Goal: Task Accomplishment & Management: Complete application form

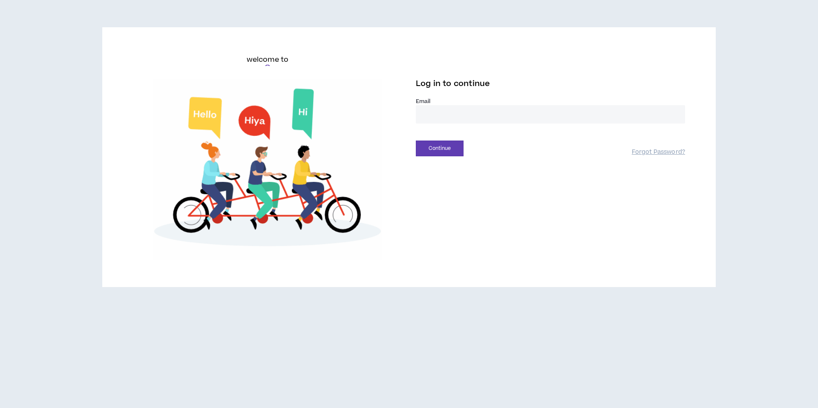
type input "**********"
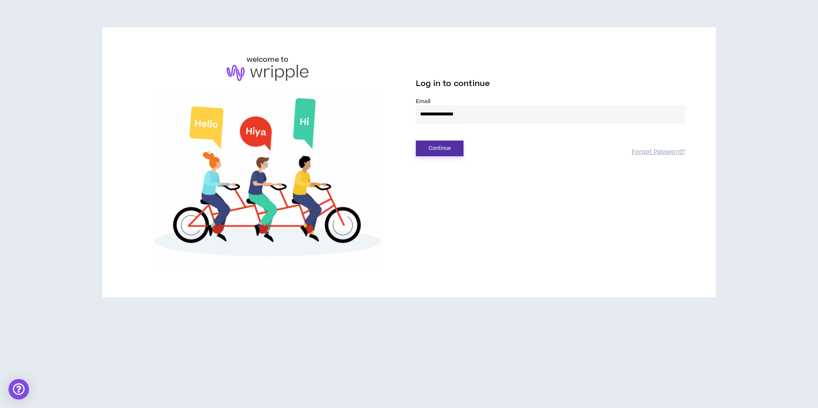
click at [428, 146] on button "Continue" at bounding box center [440, 149] width 48 height 16
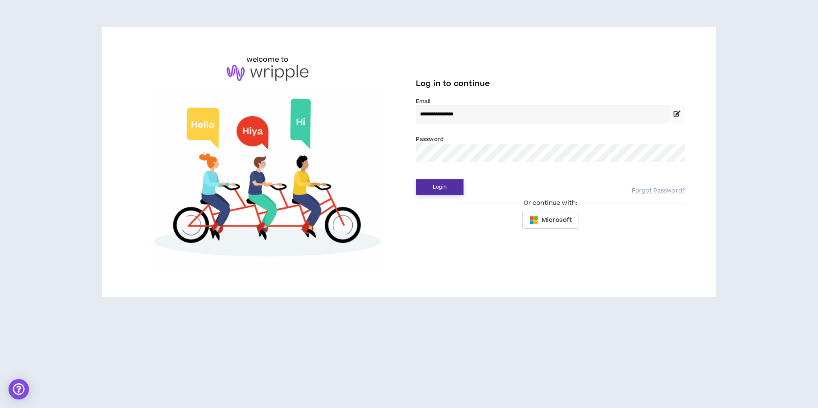
click at [435, 189] on button "Login" at bounding box center [440, 187] width 48 height 16
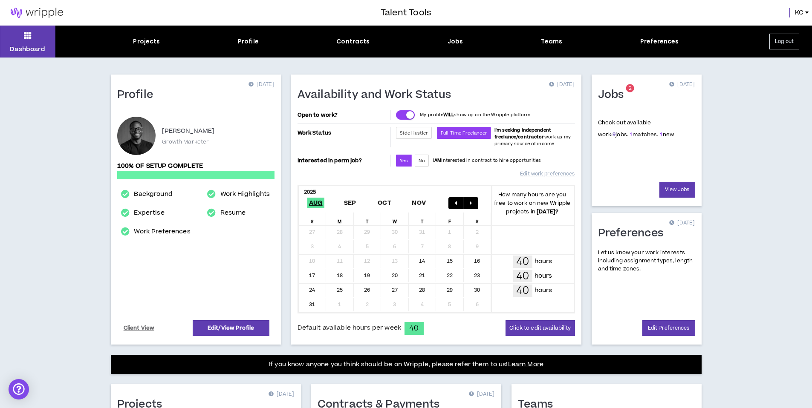
click at [612, 134] on link "9" at bounding box center [613, 135] width 3 height 8
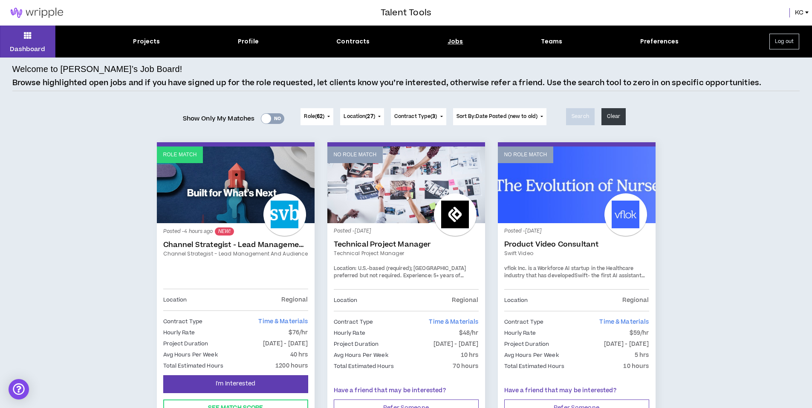
scroll to position [68, 0]
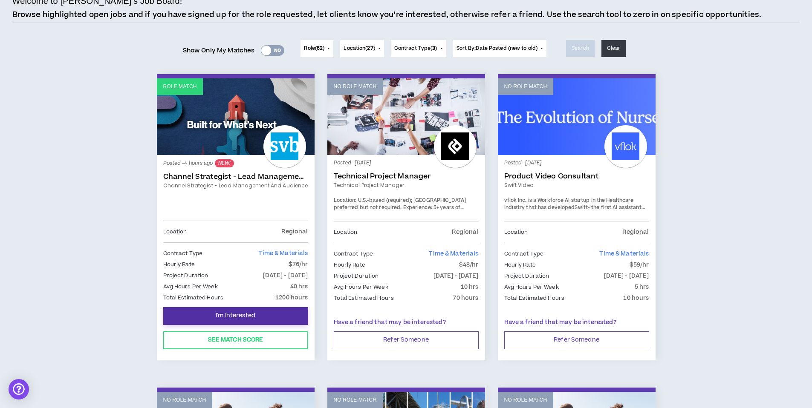
drag, startPoint x: 278, startPoint y: 318, endPoint x: 320, endPoint y: 291, distance: 50.2
click at [320, 291] on div "Role Match Posted - 4 hours ago NEW! Channel Strategist - Lead Management and A…" at bounding box center [405, 222] width 511 height 297
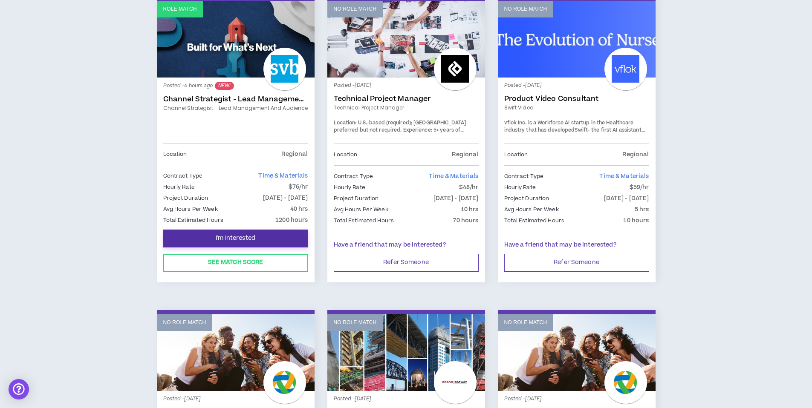
scroll to position [142, 0]
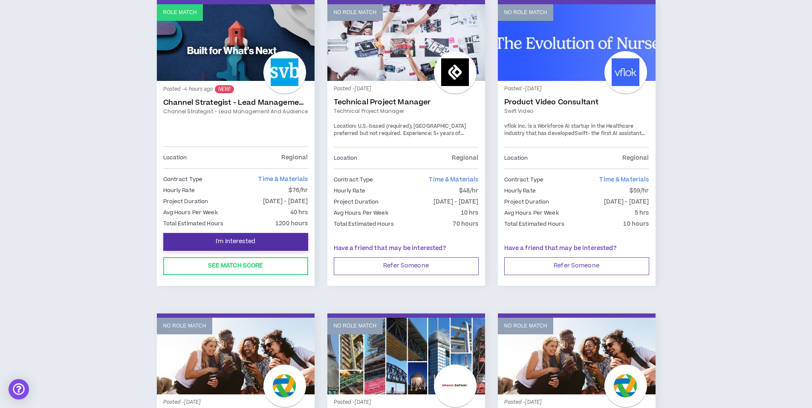
click at [266, 241] on button "I'm Interested" at bounding box center [235, 242] width 145 height 18
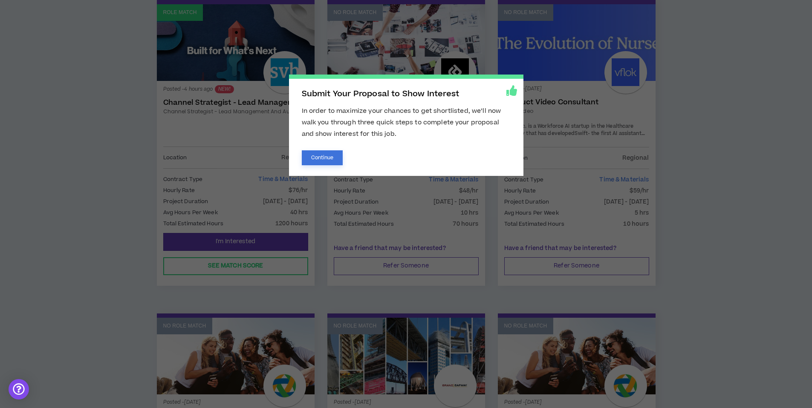
click at [314, 159] on button "Continue" at bounding box center [322, 157] width 41 height 15
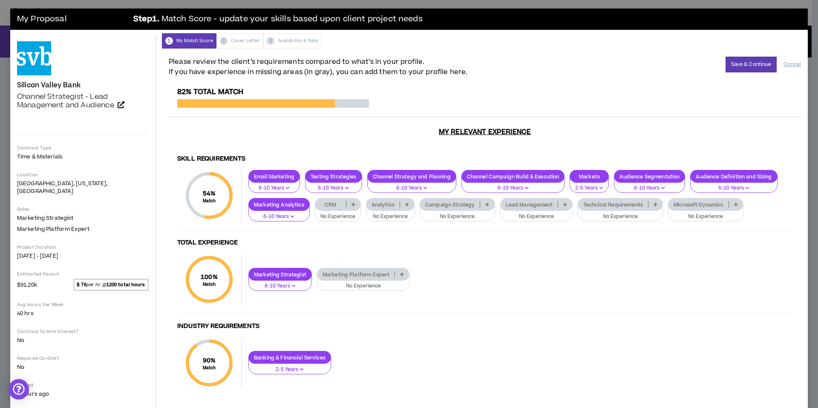
click at [291, 359] on button "2-5 Years" at bounding box center [289, 367] width 83 height 16
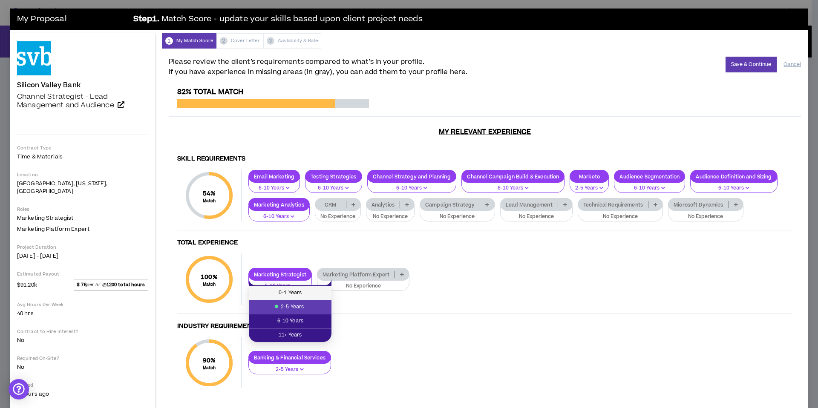
click at [315, 296] on span "0-1 Years" at bounding box center [290, 292] width 72 height 9
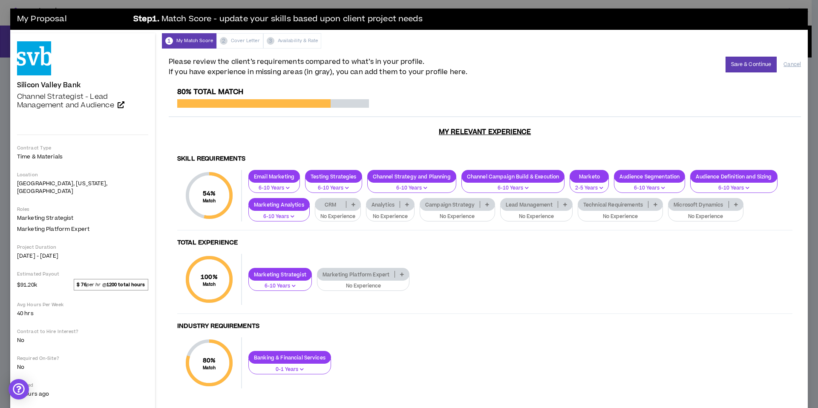
click at [365, 272] on div "Marketing Platform Expert" at bounding box center [363, 274] width 93 height 13
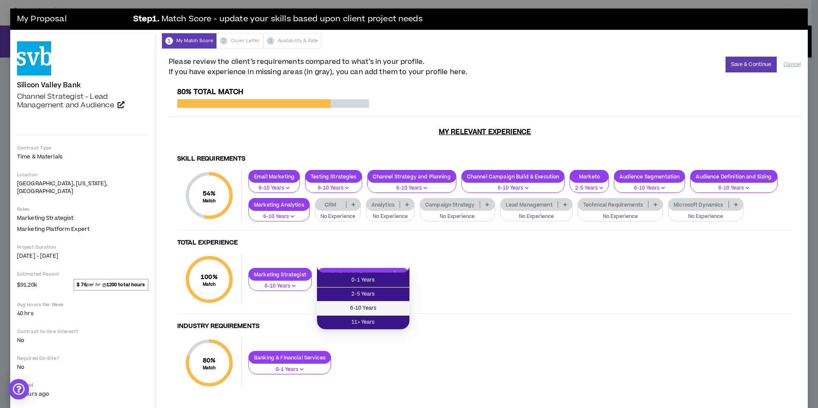
click at [384, 310] on span "6-10 Years" at bounding box center [363, 308] width 82 height 9
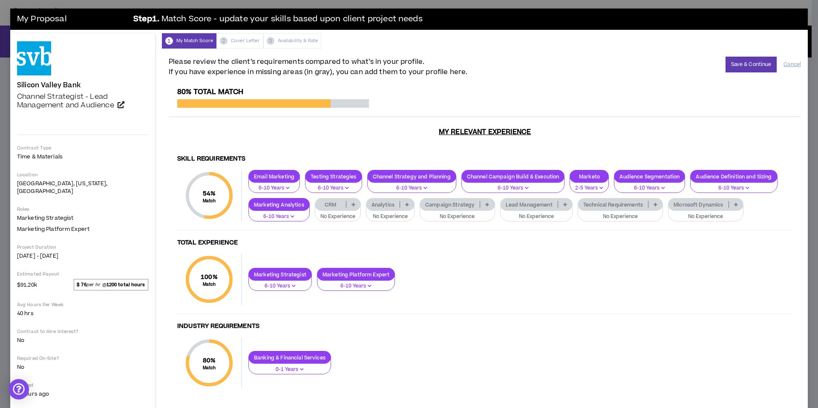
click at [346, 213] on p "No Experience" at bounding box center [337, 217] width 35 height 8
drag, startPoint x: 340, startPoint y: 225, endPoint x: 337, endPoint y: 238, distance: 13.6
click at [337, 238] on ul "0-1 Years 2-5 Years 6-10 Years 11+ Years" at bounding box center [338, 231] width 46 height 57
click at [337, 238] on span "6-10 Years" at bounding box center [338, 238] width 36 height 9
click at [390, 213] on p "No Experience" at bounding box center [386, 217] width 37 height 8
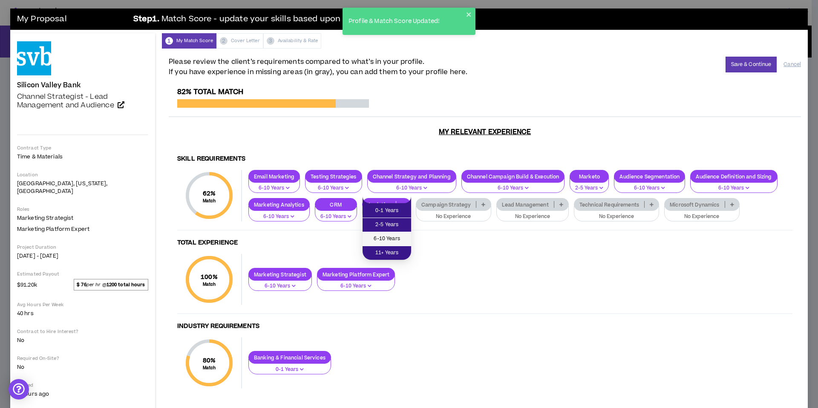
click at [392, 238] on span "6-10 Years" at bounding box center [387, 238] width 38 height 9
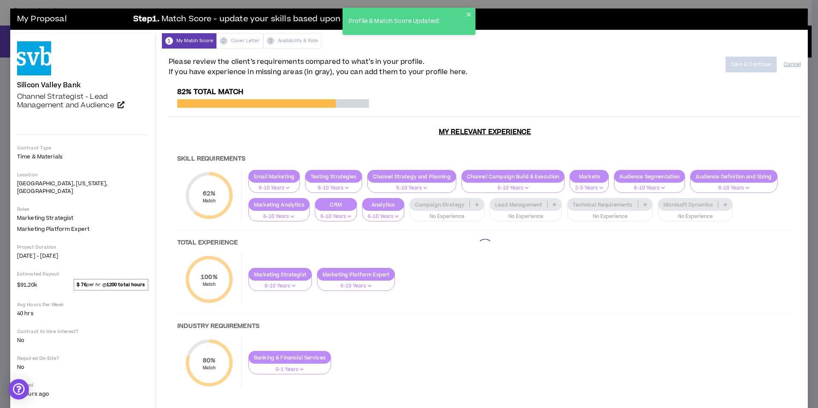
click at [442, 212] on div at bounding box center [485, 247] width 632 height 318
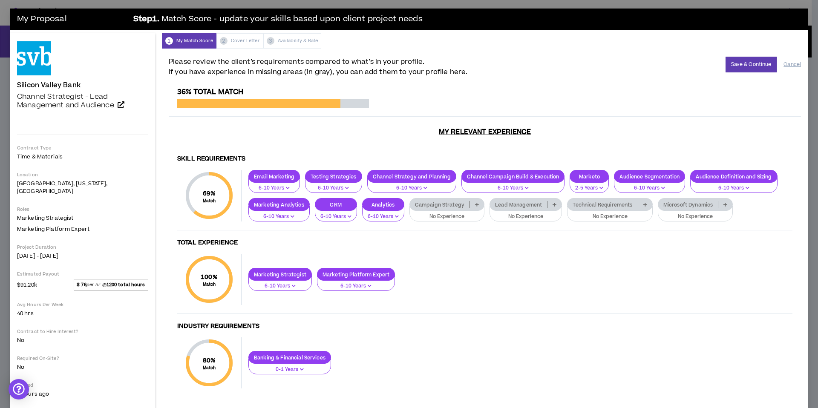
click at [438, 213] on p "No Experience" at bounding box center [447, 217] width 64 height 8
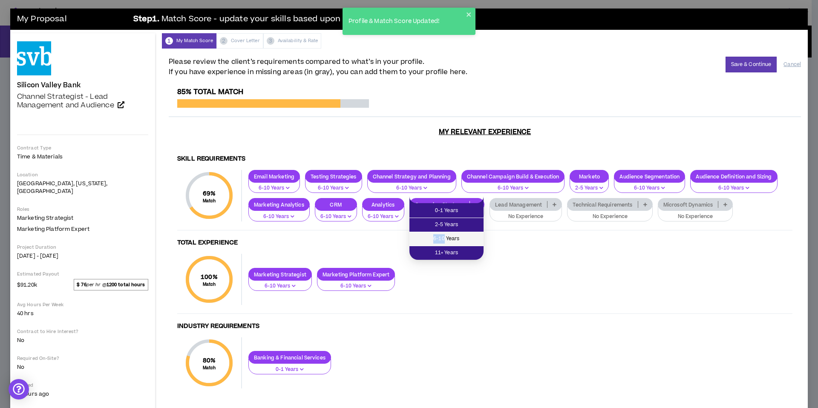
click at [444, 234] on span "6-10 Years" at bounding box center [447, 238] width 64 height 9
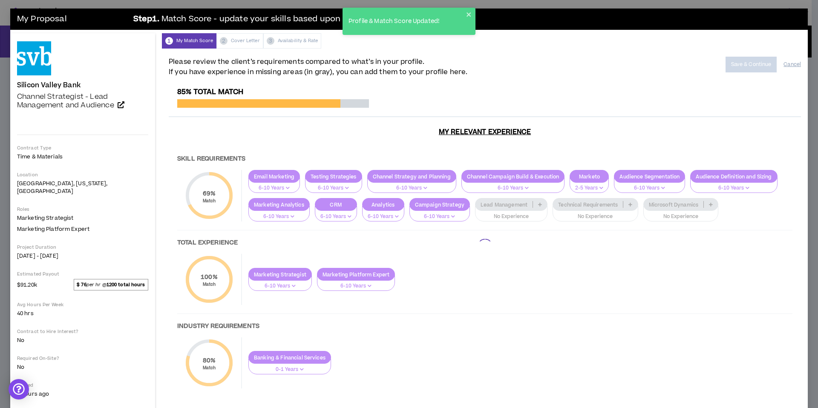
click at [502, 213] on div at bounding box center [485, 247] width 632 height 318
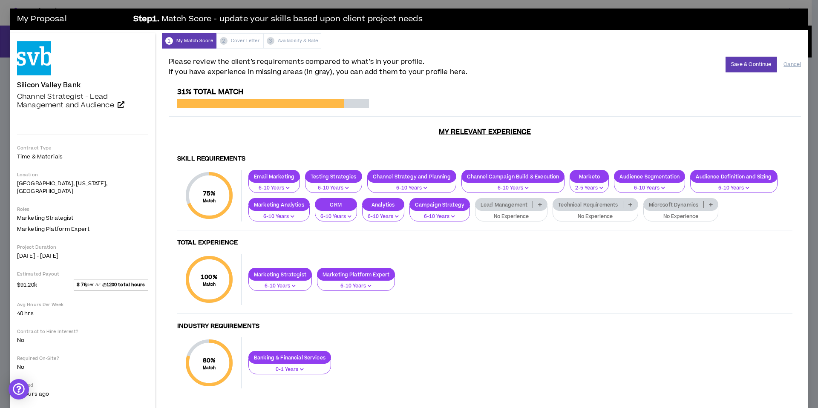
click at [503, 213] on p "No Experience" at bounding box center [511, 217] width 61 height 8
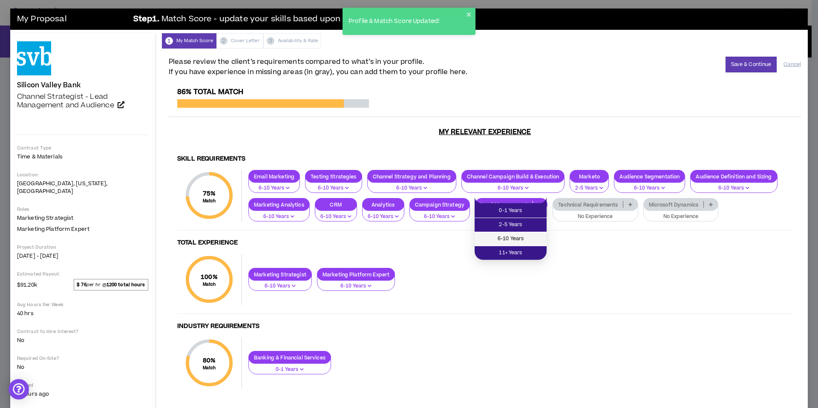
click at [500, 233] on li "6-10 Years" at bounding box center [511, 239] width 72 height 14
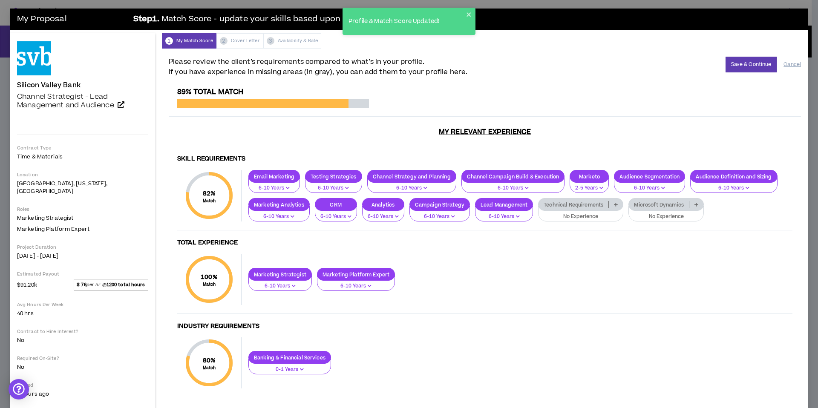
click at [575, 213] on p "No Experience" at bounding box center [581, 217] width 74 height 8
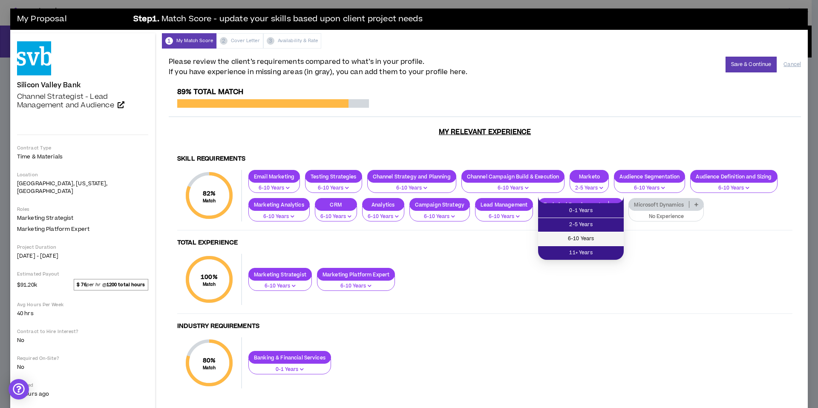
click at [572, 239] on span "6-10 Years" at bounding box center [580, 238] width 75 height 9
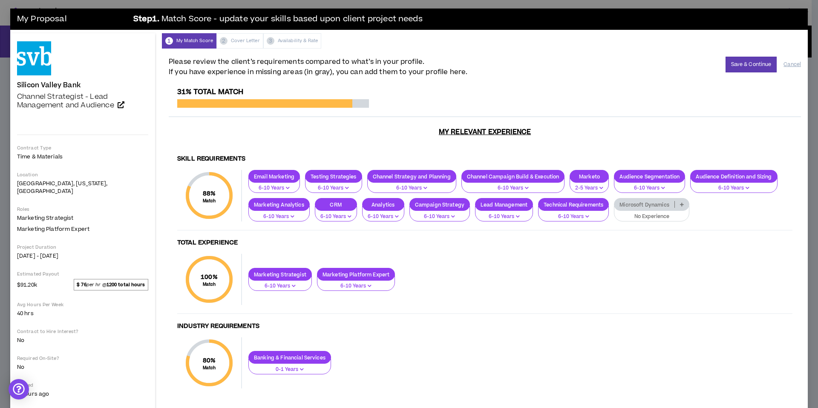
click at [647, 213] on p "No Experience" at bounding box center [652, 217] width 64 height 8
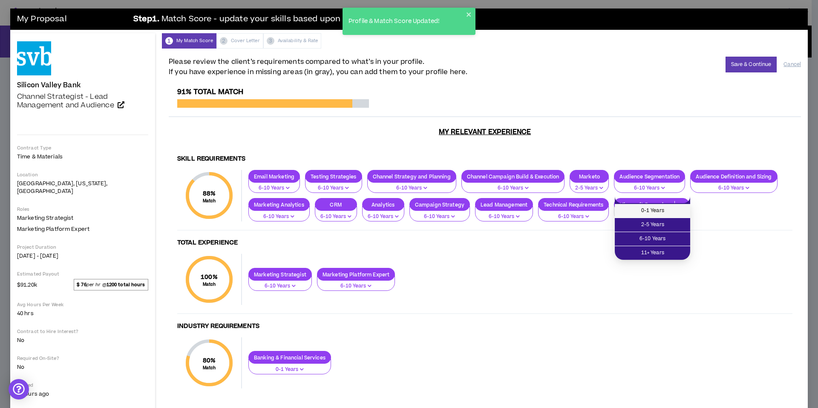
click at [645, 209] on span "0-1 Years" at bounding box center [652, 210] width 65 height 9
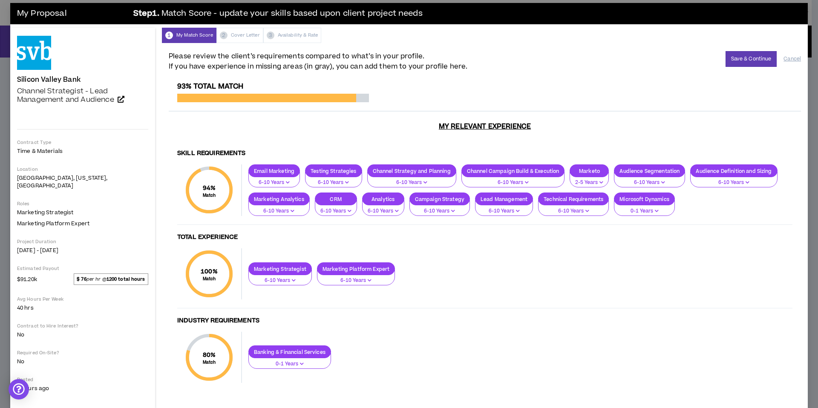
scroll to position [9, 0]
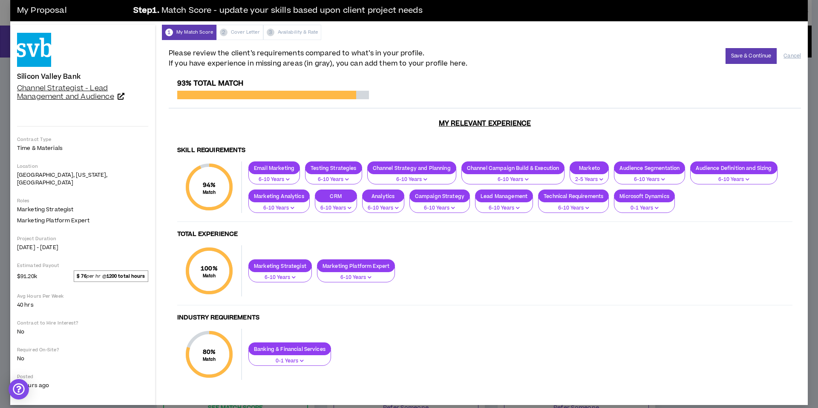
click at [75, 100] on span "Channel Strategist - Lead Management and Audience" at bounding box center [65, 92] width 97 height 19
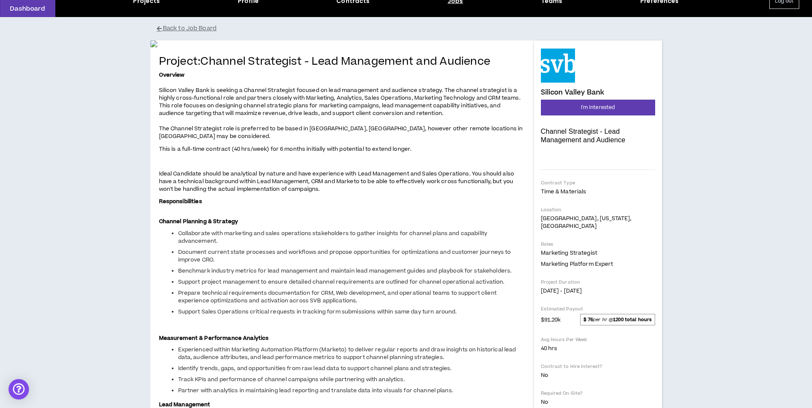
scroll to position [40, 0]
click at [611, 114] on button "I'm Interested" at bounding box center [598, 108] width 114 height 16
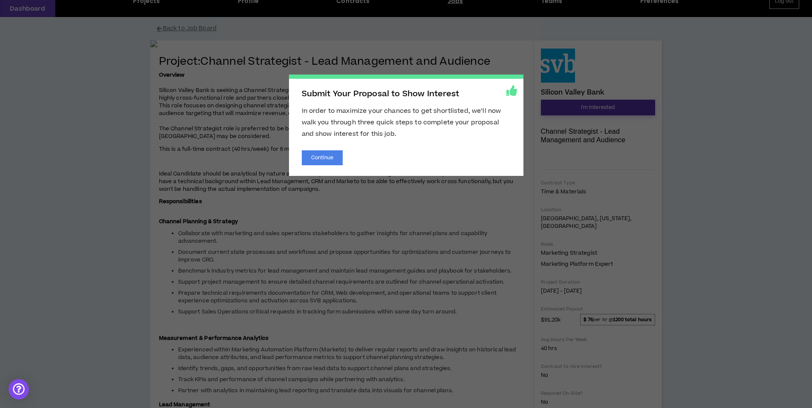
click at [611, 114] on button "I'm Interested" at bounding box center [598, 108] width 114 height 16
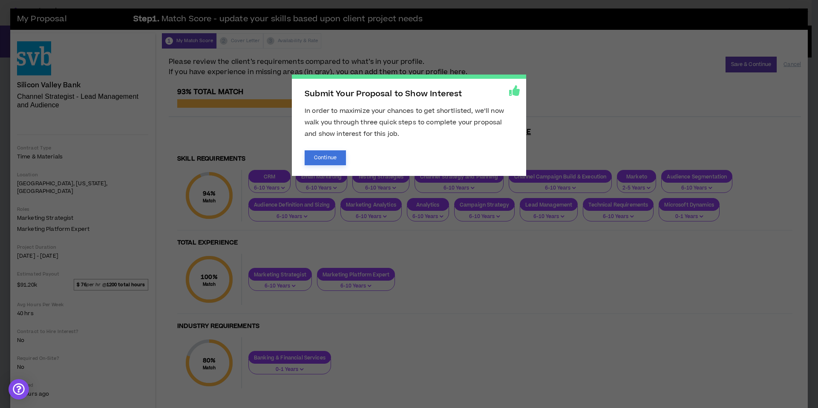
drag, startPoint x: 327, startPoint y: 157, endPoint x: 336, endPoint y: 143, distance: 16.9
click at [327, 157] on button "Continue" at bounding box center [325, 157] width 41 height 15
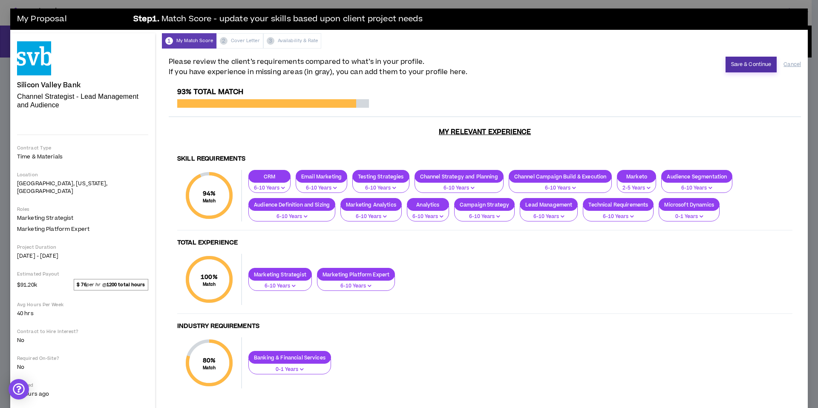
click at [741, 59] on button "Save & Continue" at bounding box center [752, 65] width 52 height 16
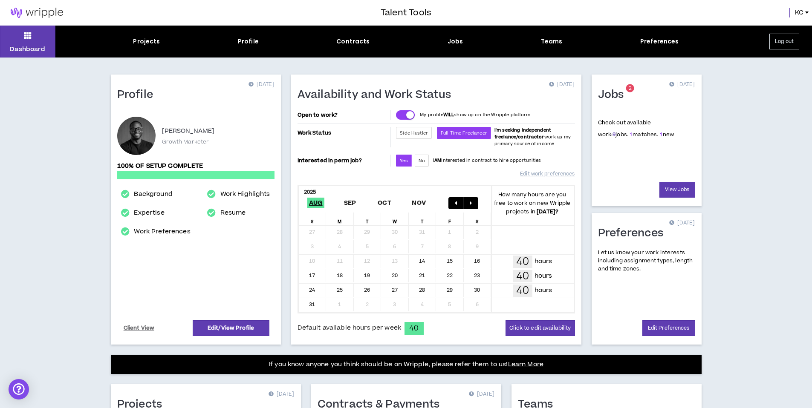
click at [612, 136] on link "9" at bounding box center [613, 135] width 3 height 8
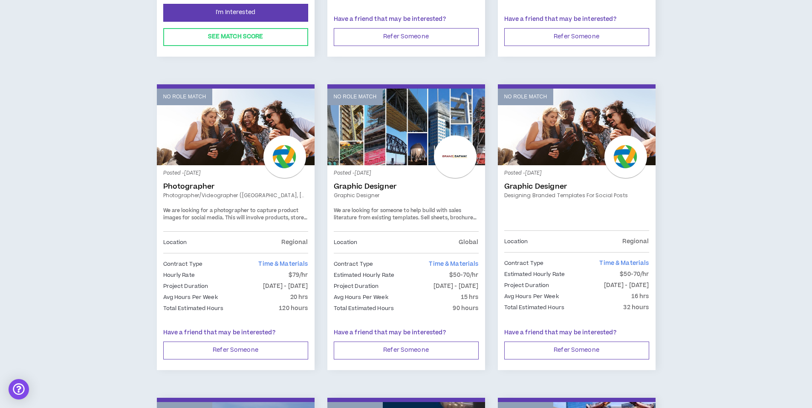
scroll to position [373, 0]
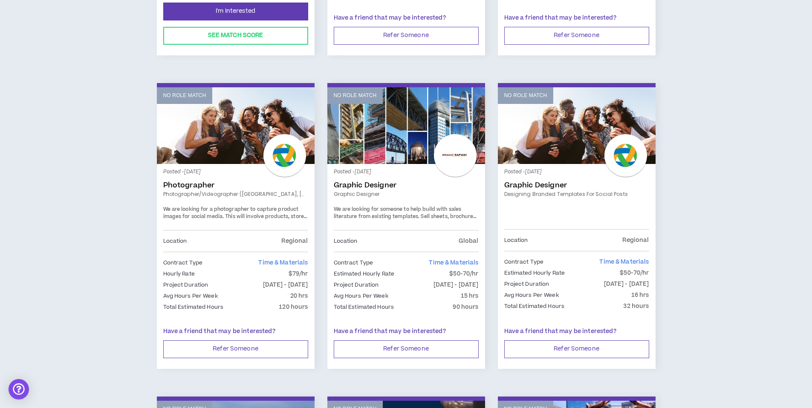
click at [299, 217] on span "This will involve products, store imagery and customer interactions." at bounding box center [235, 220] width 144 height 15
